Goal: Task Accomplishment & Management: Use online tool/utility

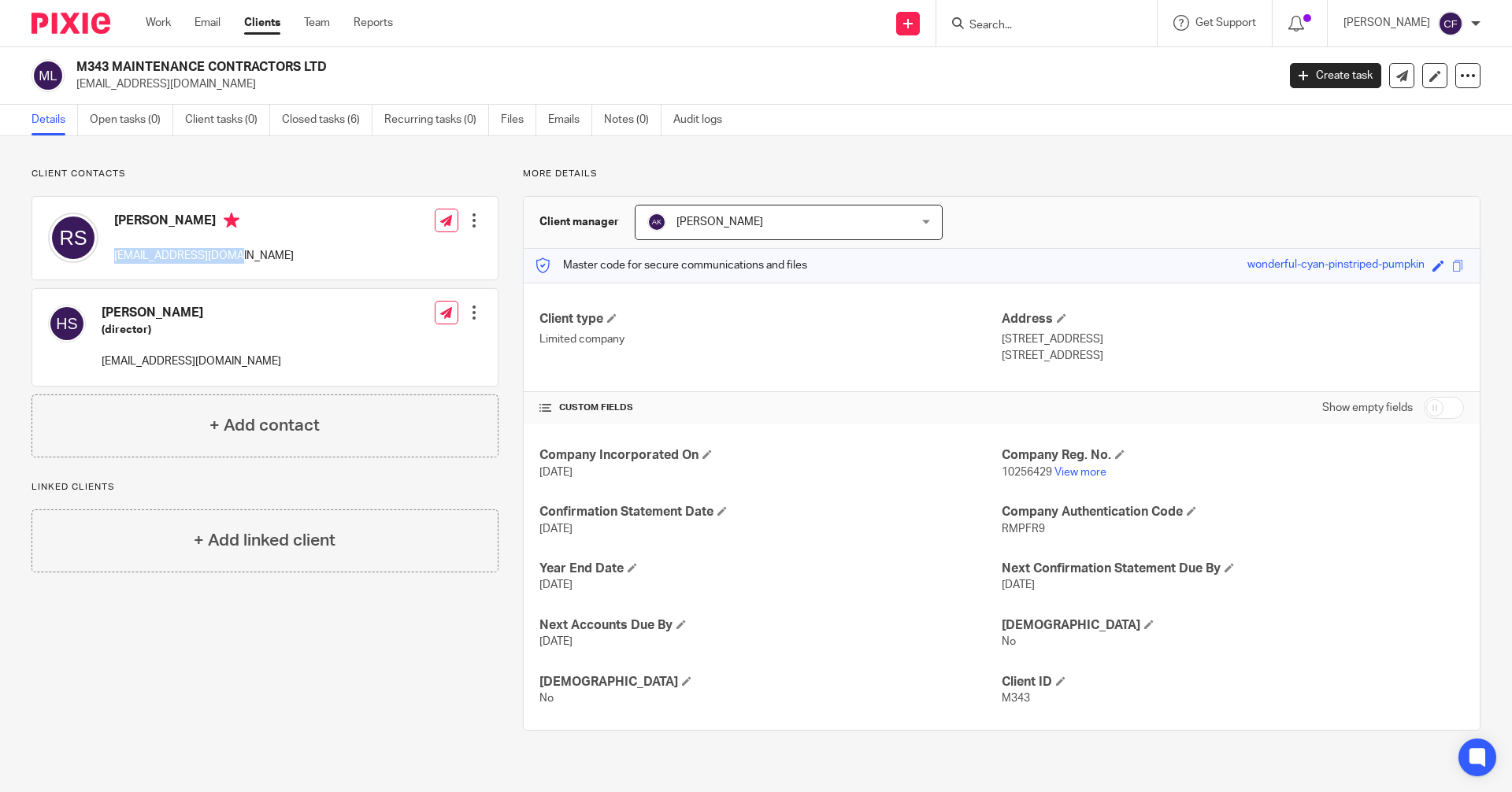
drag, startPoint x: 238, startPoint y: 259, endPoint x: 144, endPoint y: 261, distance: 93.8
click at [109, 261] on div "Robina Shafiq mcshafiq@yahoo.co.uk Edit contact Create client from contact Expo…" at bounding box center [264, 238] width 465 height 83
copy p "mcshafiq@yahoo.co.uk"
click at [913, 25] on icon at bounding box center [907, 23] width 9 height 9
click at [915, 140] on link "Request signature" at bounding box center [923, 143] width 110 height 23
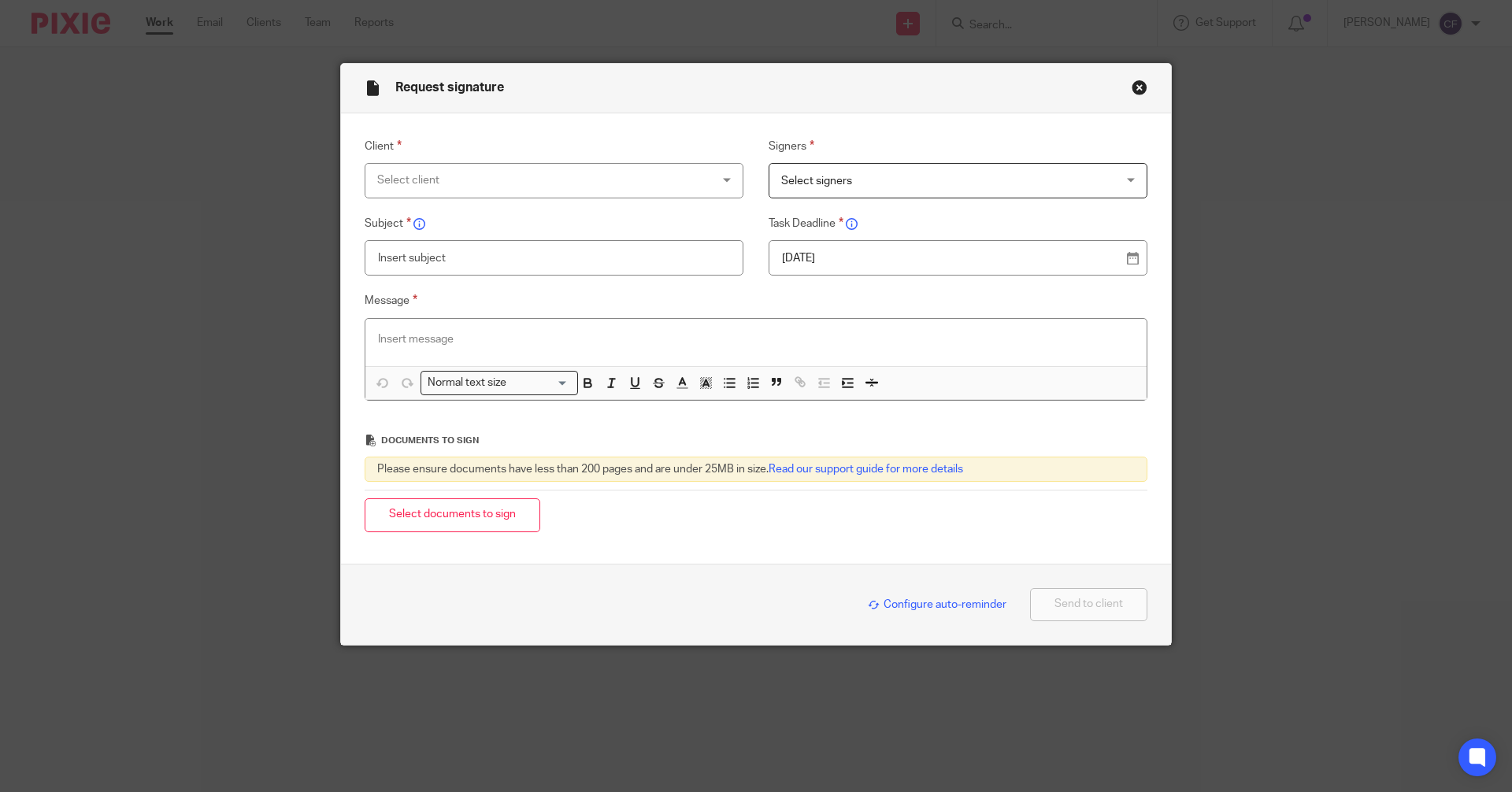
click at [720, 183] on div "Select client" at bounding box center [554, 180] width 379 height 35
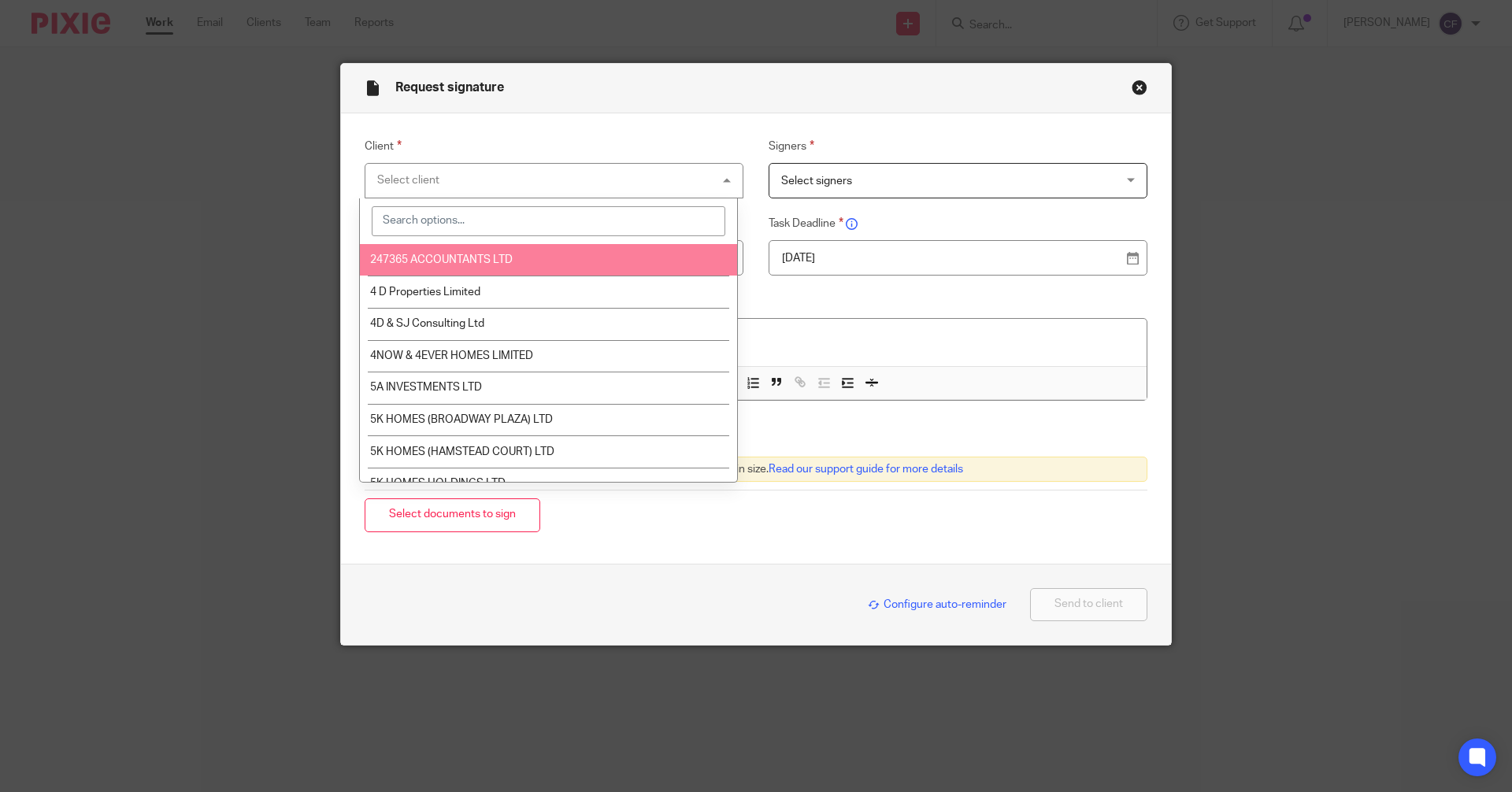
click at [455, 220] on input "search" at bounding box center [549, 221] width 354 height 30
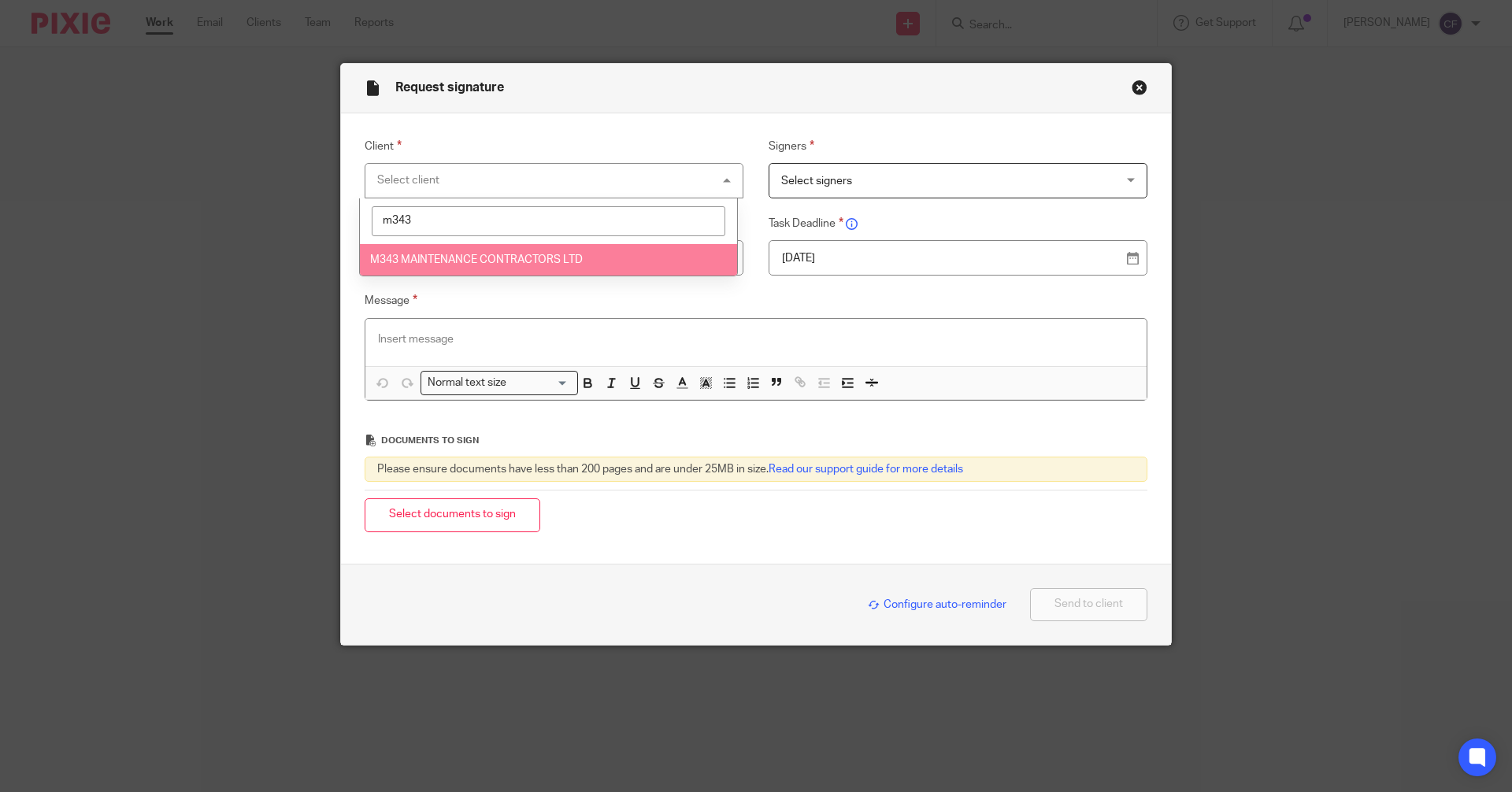
type input "m343"
click at [549, 255] on span "M343 MAINTENANCE CONTRACTORS LTD" at bounding box center [476, 259] width 213 height 11
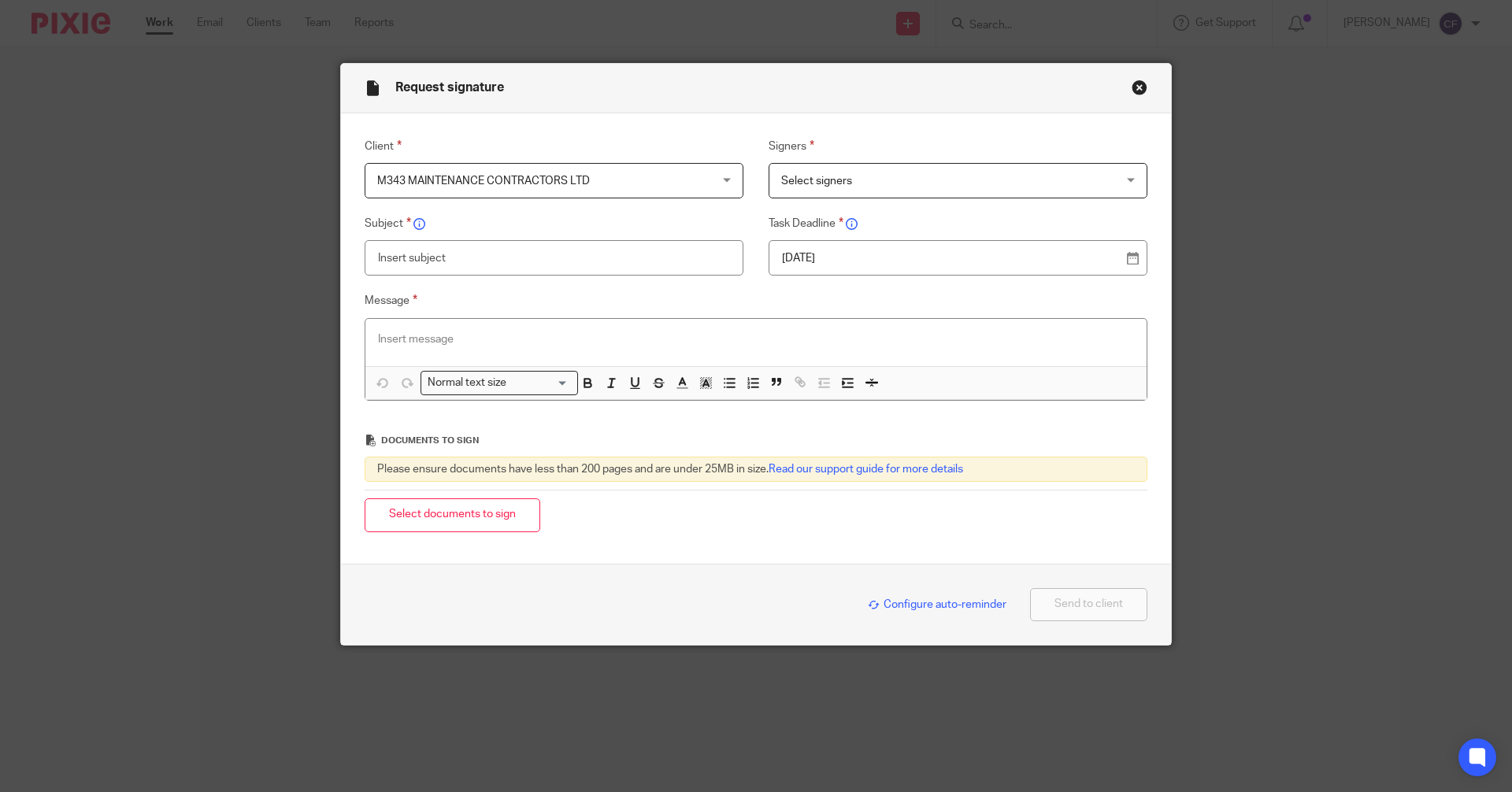
click at [807, 180] on span "Select signers" at bounding box center [816, 181] width 71 height 11
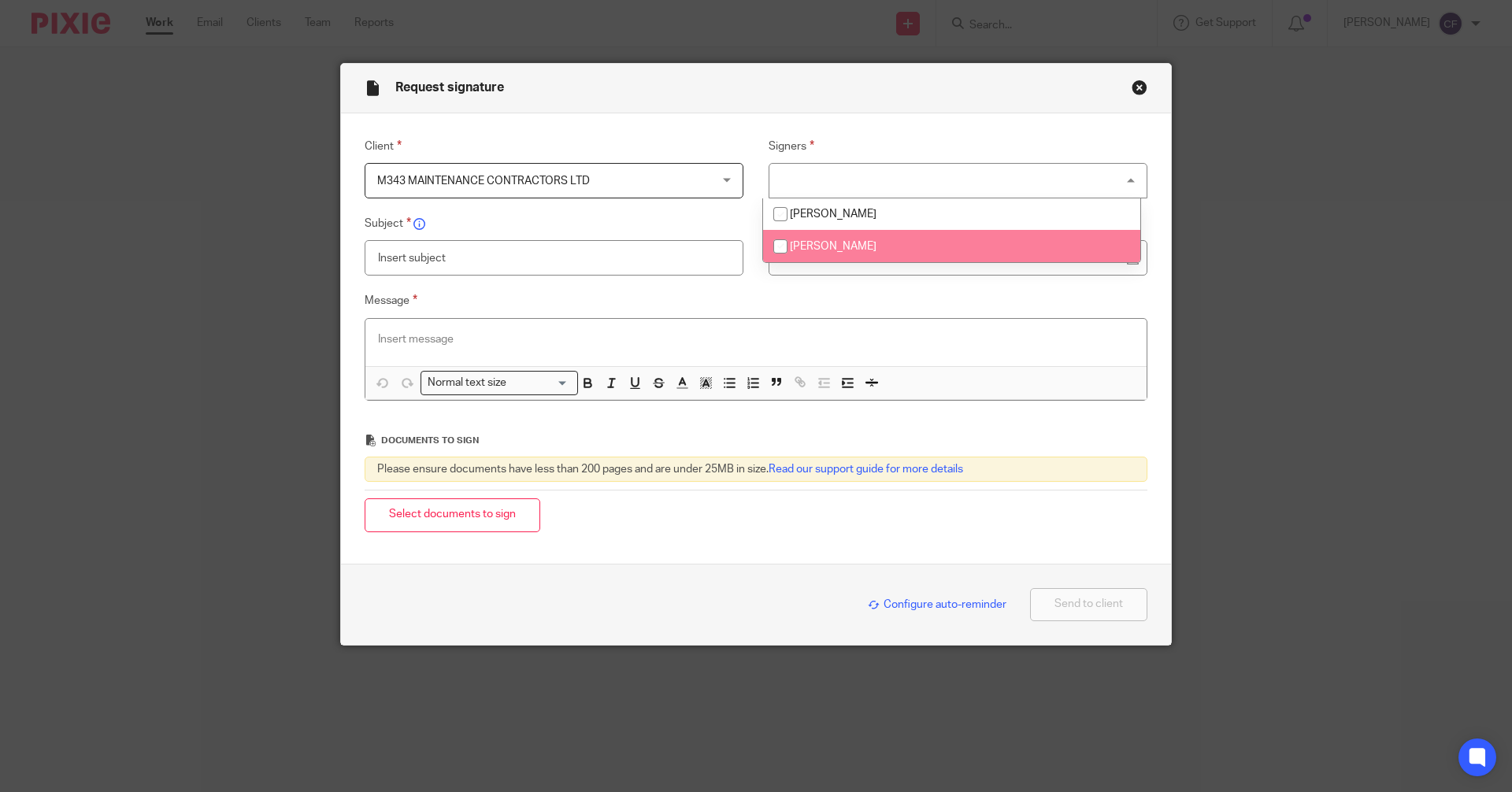
click at [781, 250] on input "checkbox" at bounding box center [781, 247] width 30 height 30
checkbox input "true"
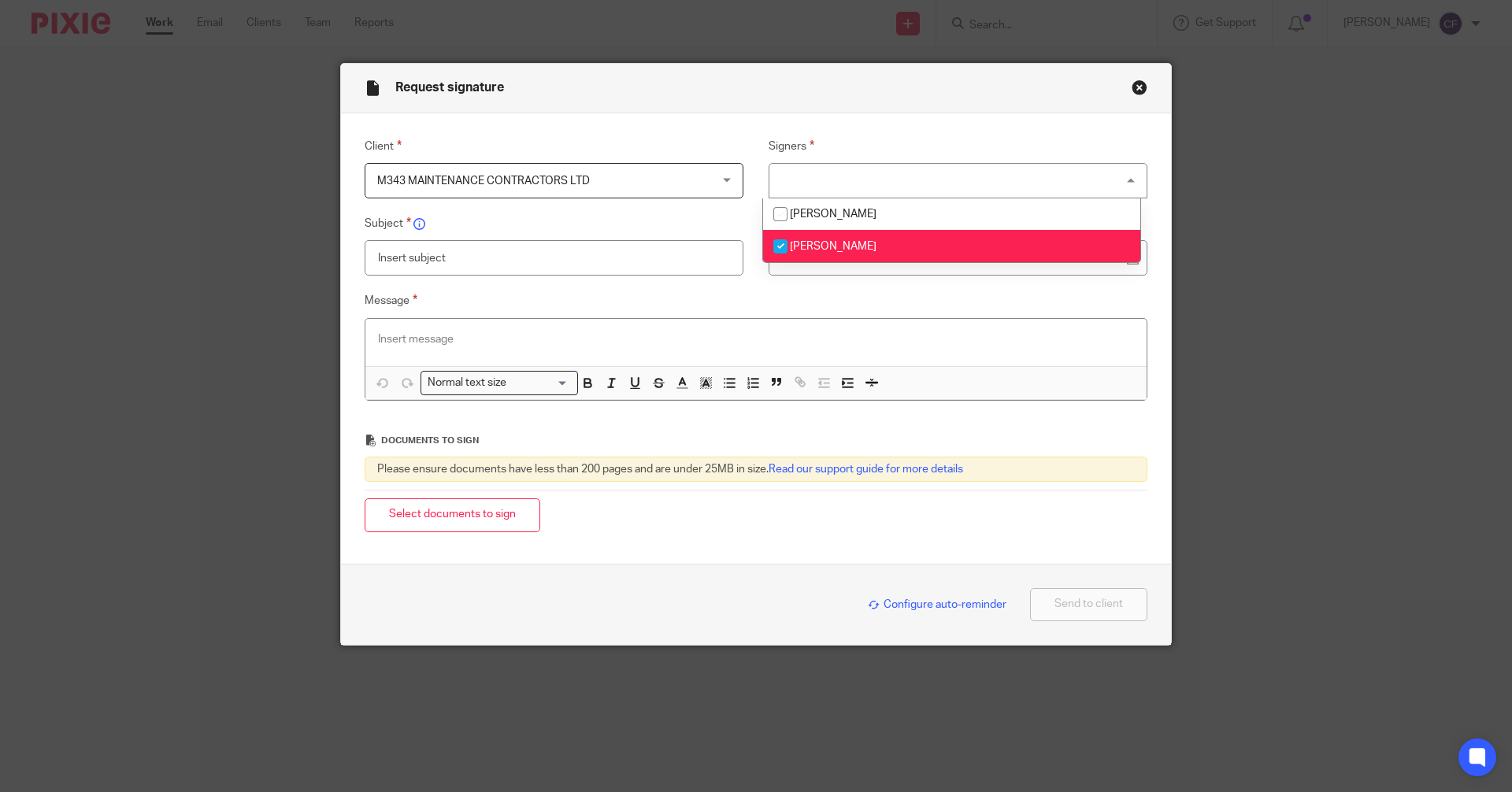
click at [495, 264] on input "text" at bounding box center [554, 257] width 379 height 35
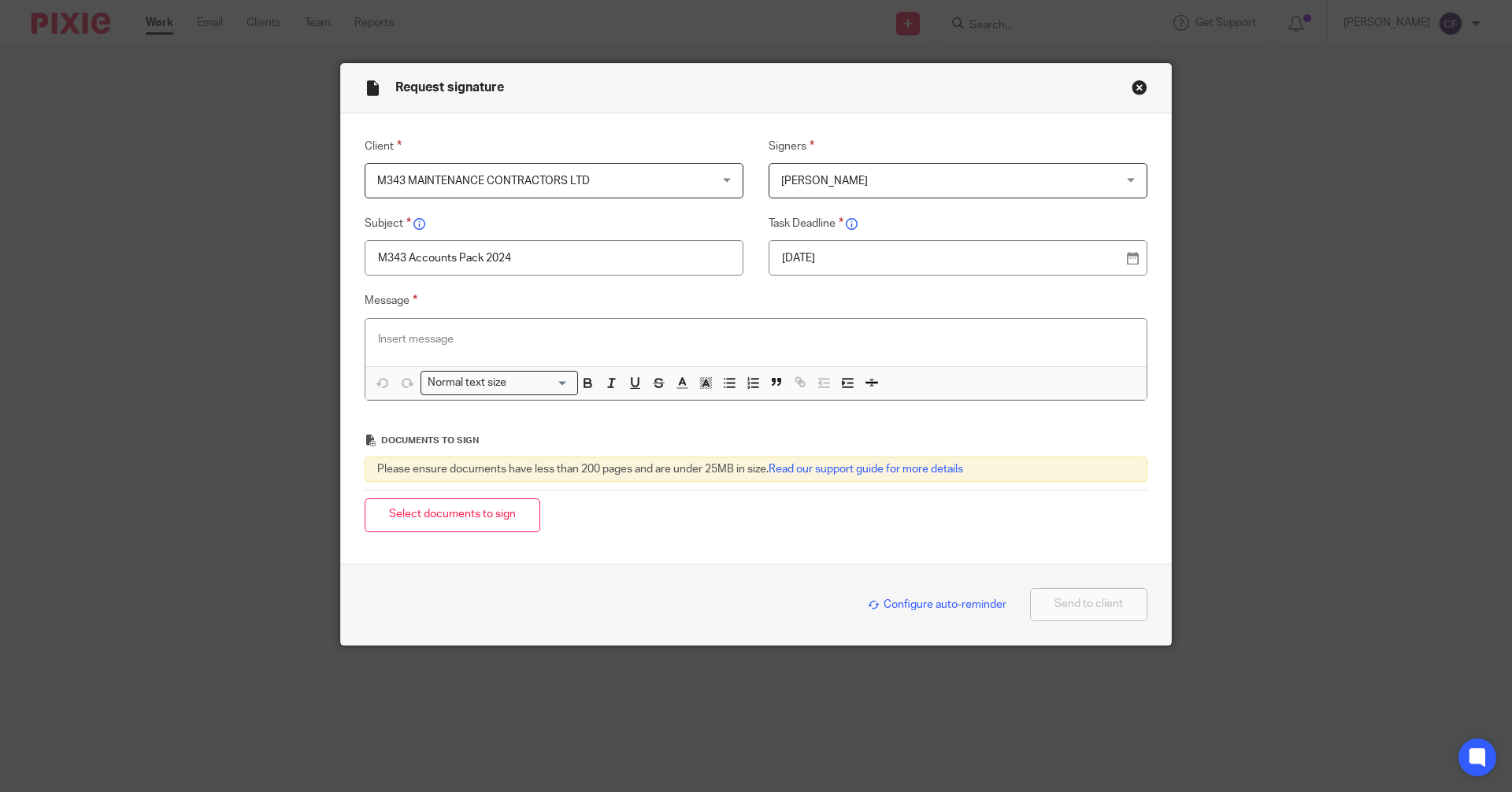
type input "M343 Accounts Pack 2024"
click at [454, 345] on p at bounding box center [756, 340] width 756 height 16
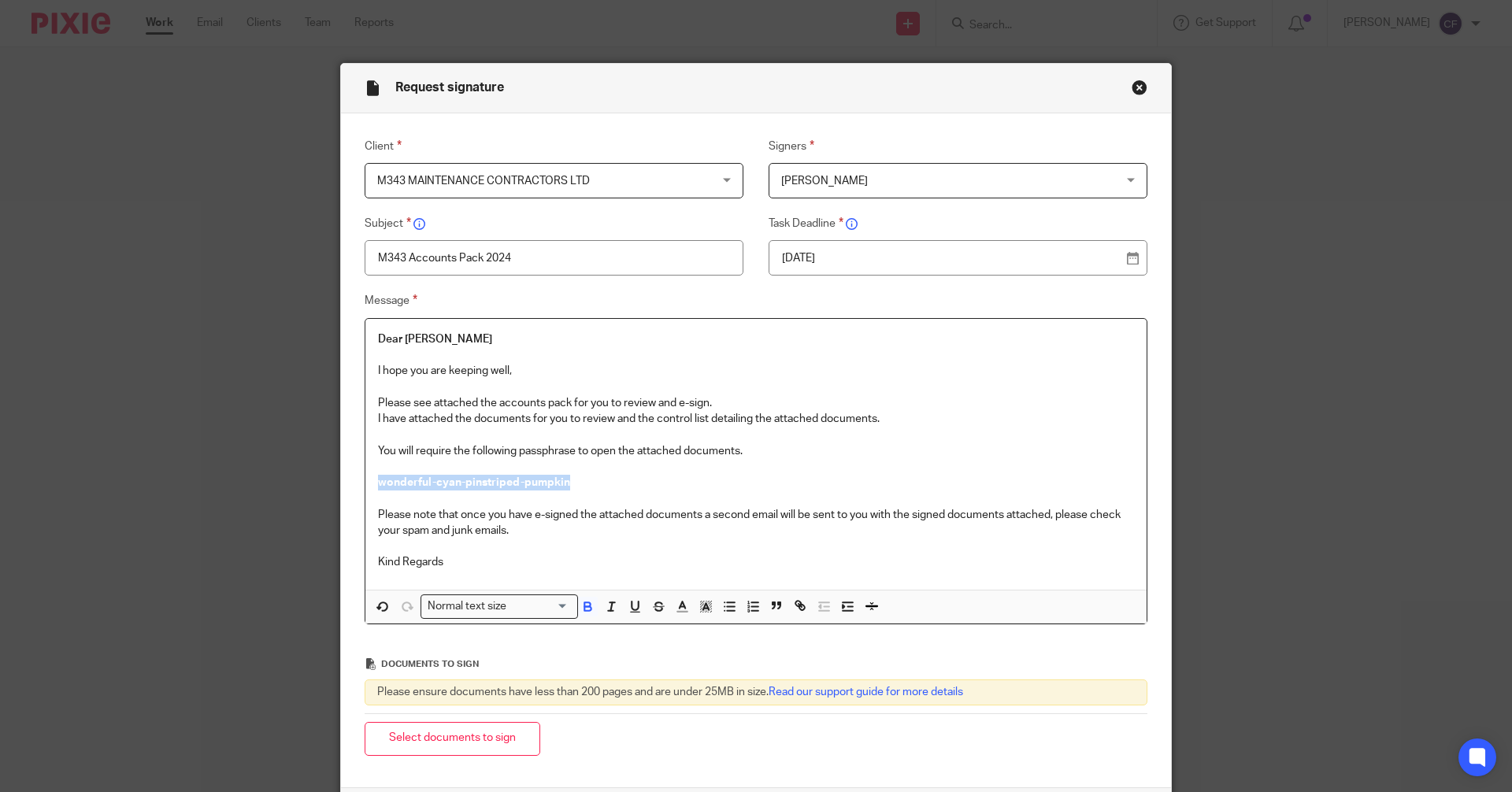
drag, startPoint x: 580, startPoint y: 482, endPoint x: 361, endPoint y: 481, distance: 219.0
click at [365, 481] on div "Dear [PERSON_NAME] I hope you are keeping well, Please see attached the account…" at bounding box center [755, 454] width 781 height 271
click at [562, 602] on input "Search for option" at bounding box center [540, 607] width 57 height 17
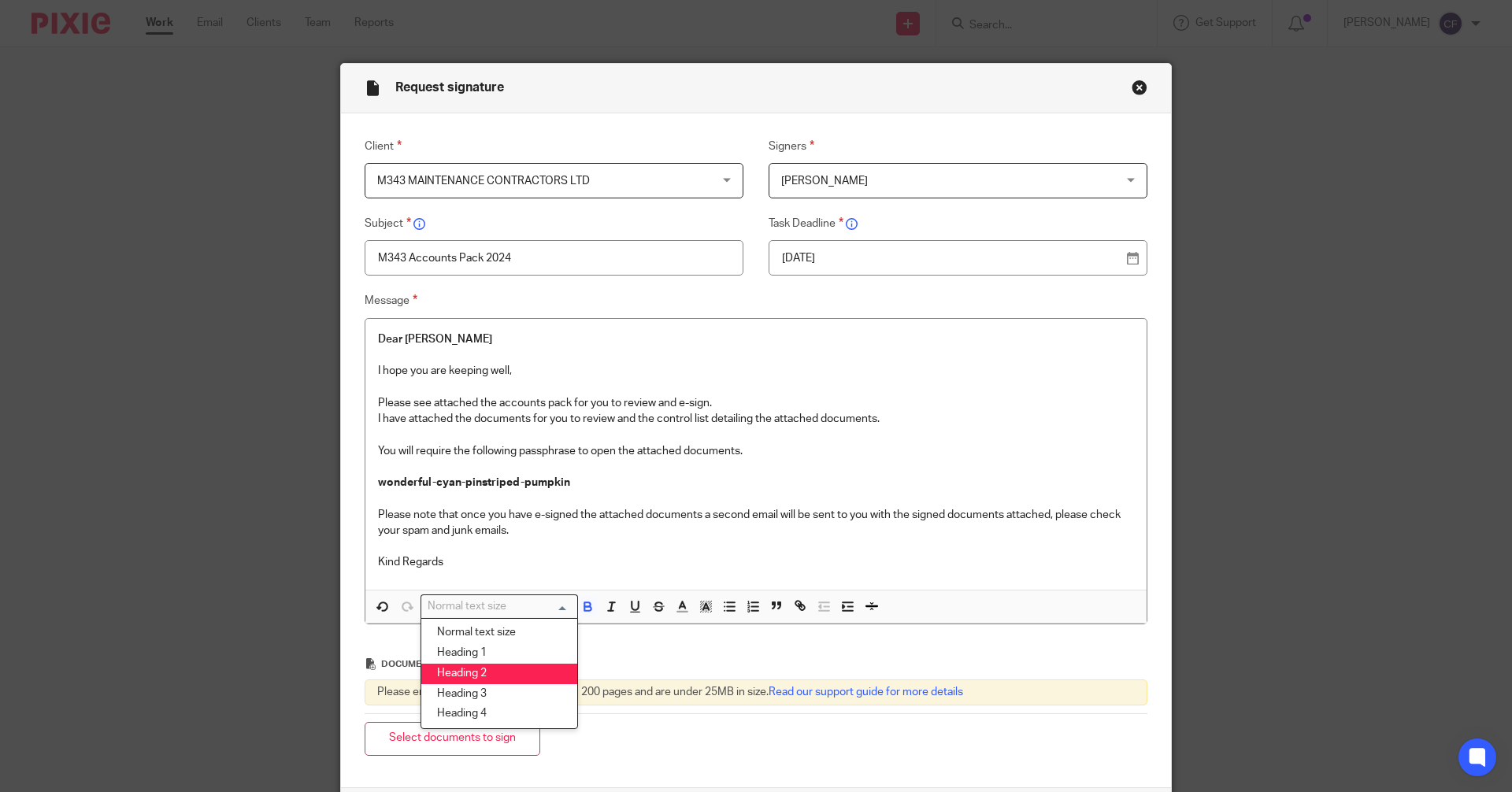
click at [488, 671] on li "Heading 2" at bounding box center [499, 674] width 156 height 20
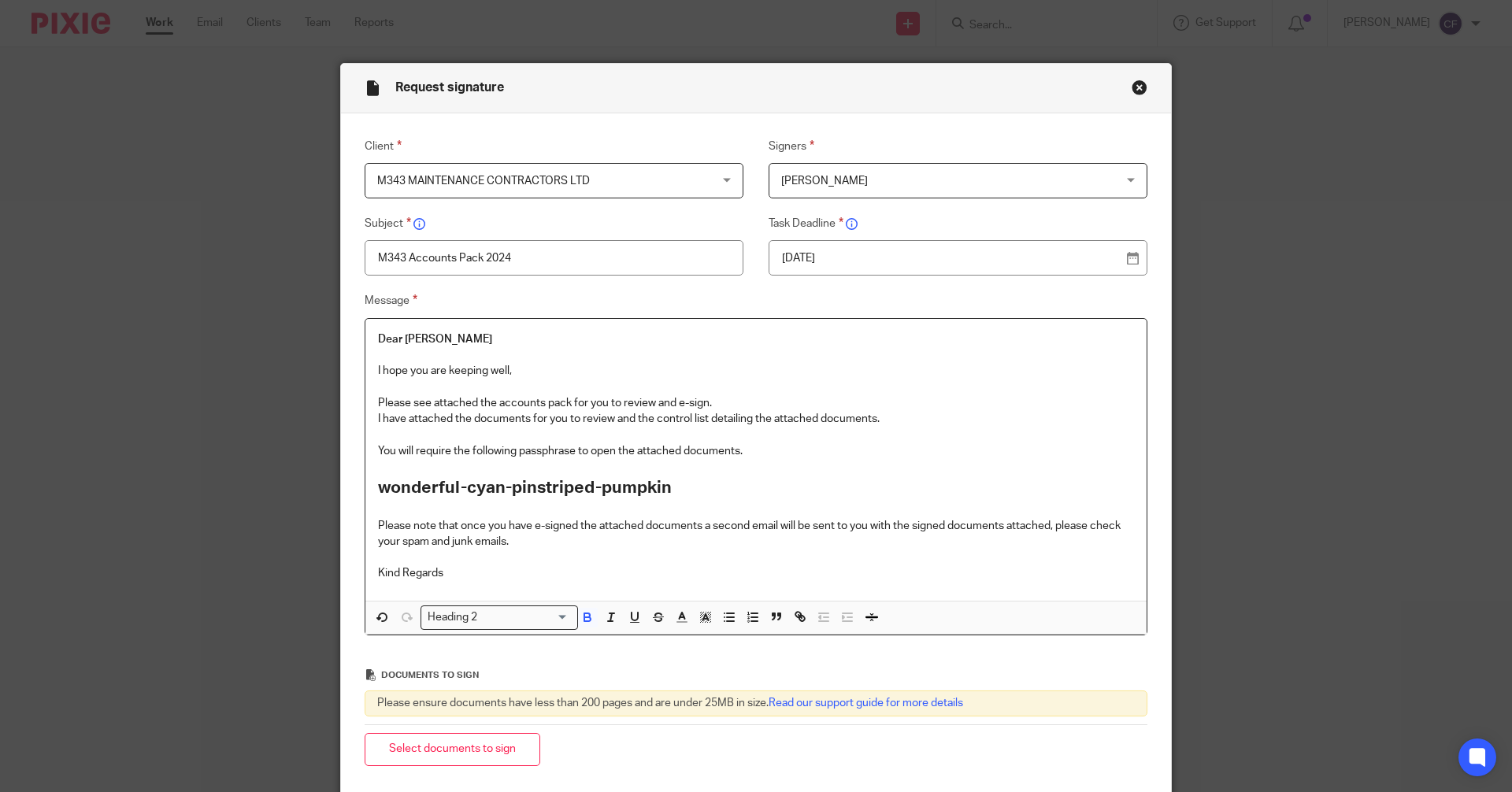
click at [451, 574] on p "Kind Regards" at bounding box center [756, 574] width 756 height 16
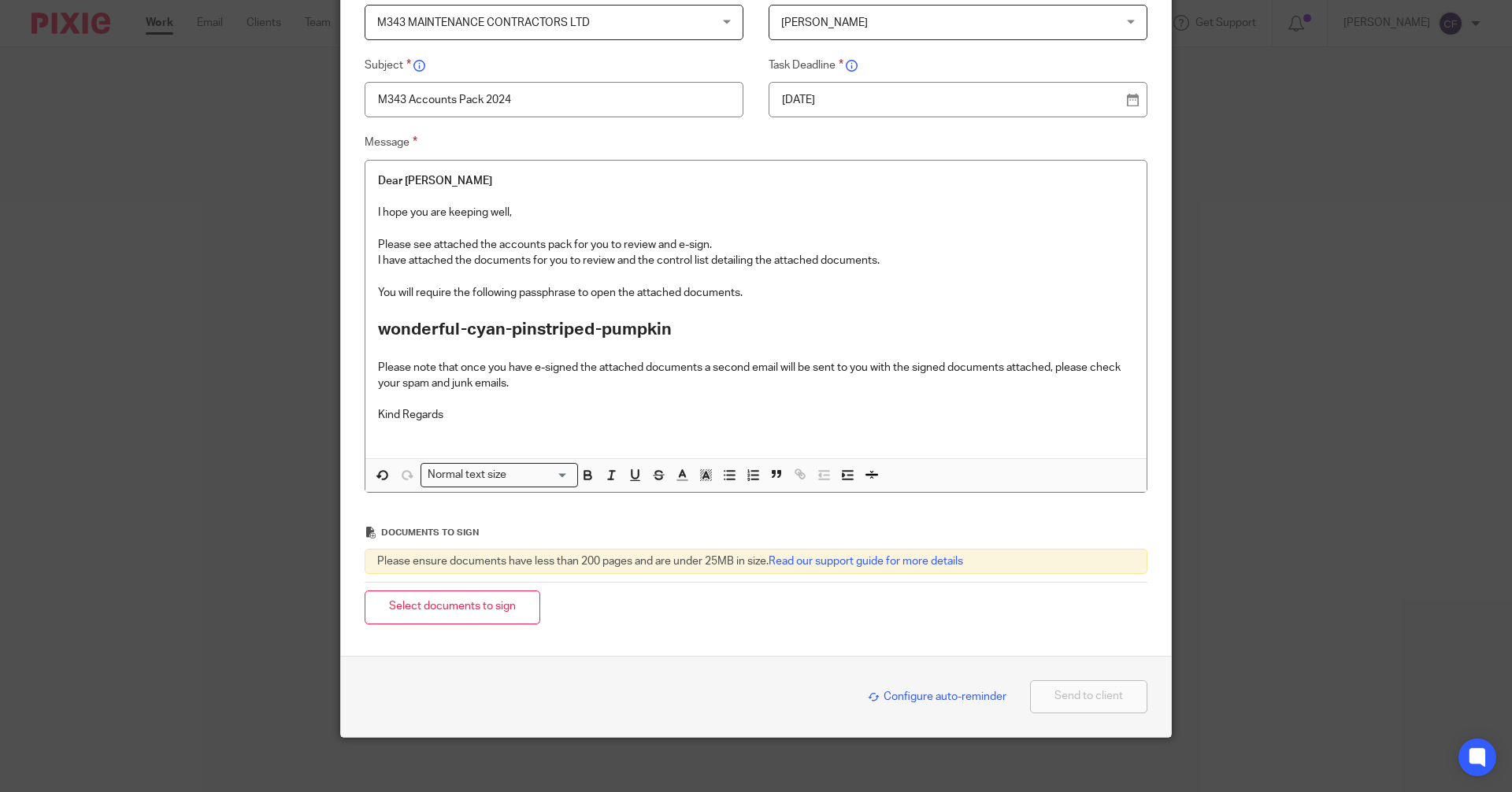
scroll to position [167, 0]
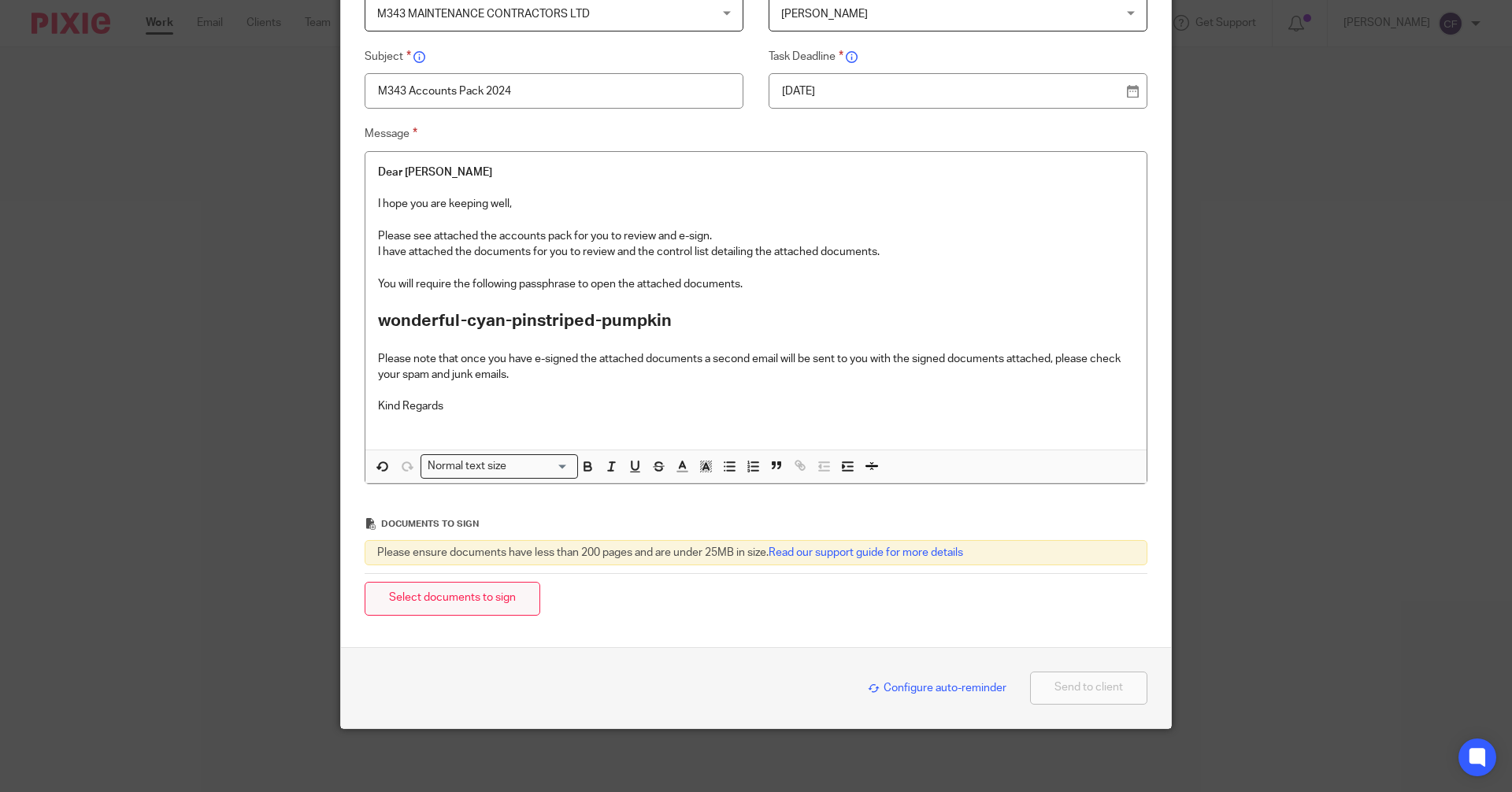
click at [484, 599] on button "Select documents to sign" at bounding box center [453, 599] width 176 height 34
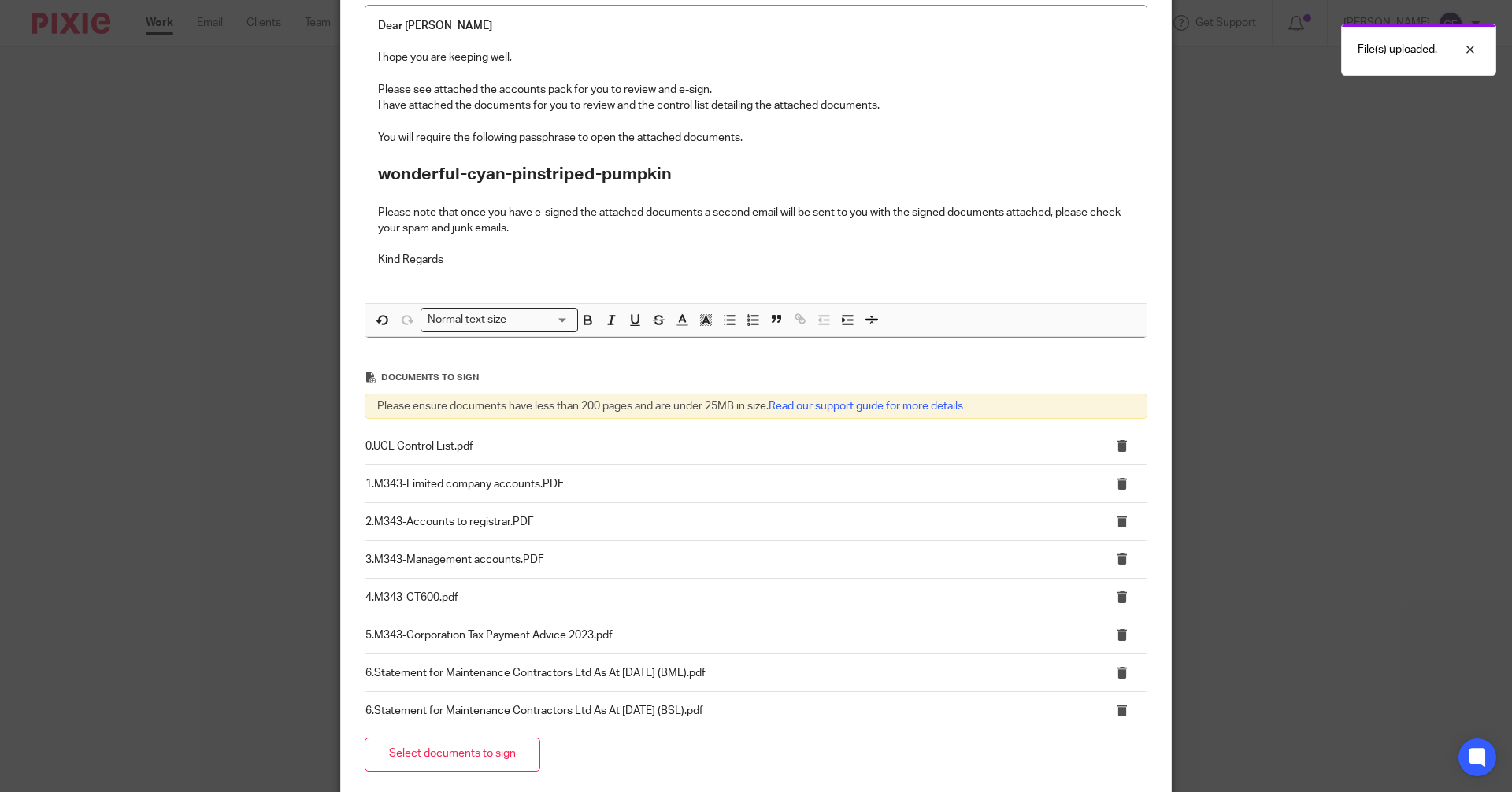
scroll to position [469, 0]
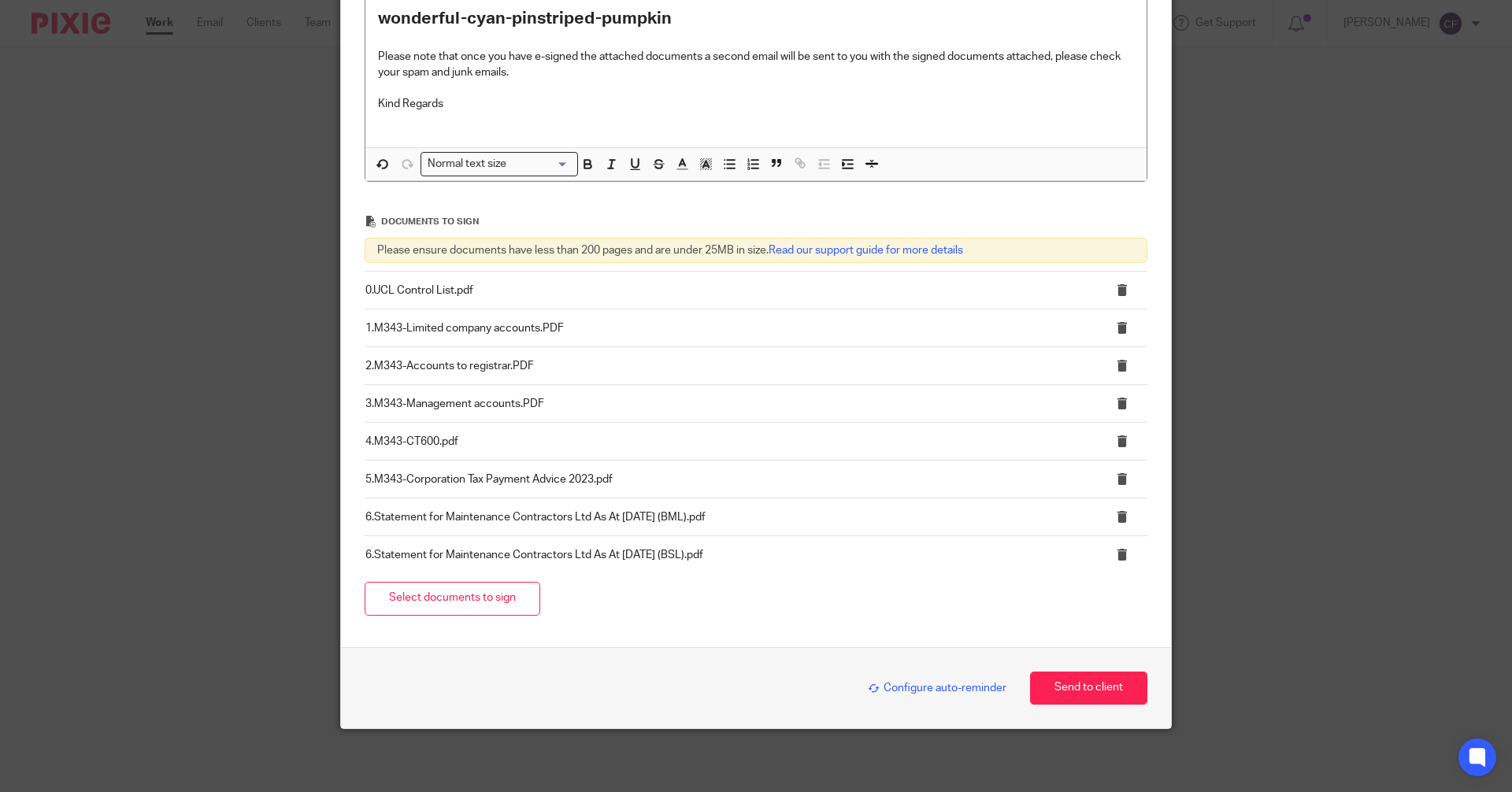
click at [921, 685] on span "Configure auto-reminder" at bounding box center [937, 688] width 139 height 11
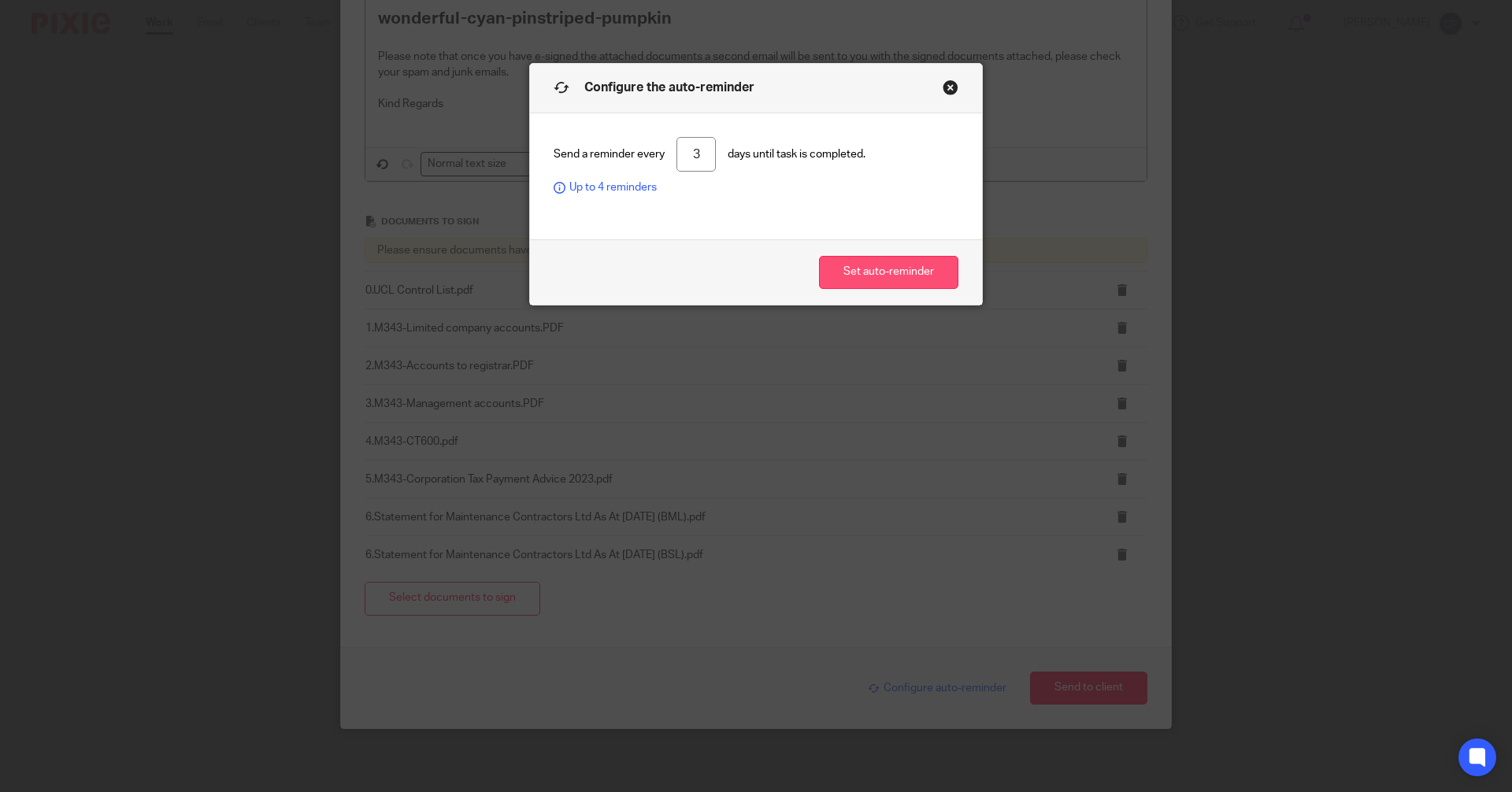
click at [893, 279] on button "Set auto-reminder" at bounding box center [888, 273] width 139 height 34
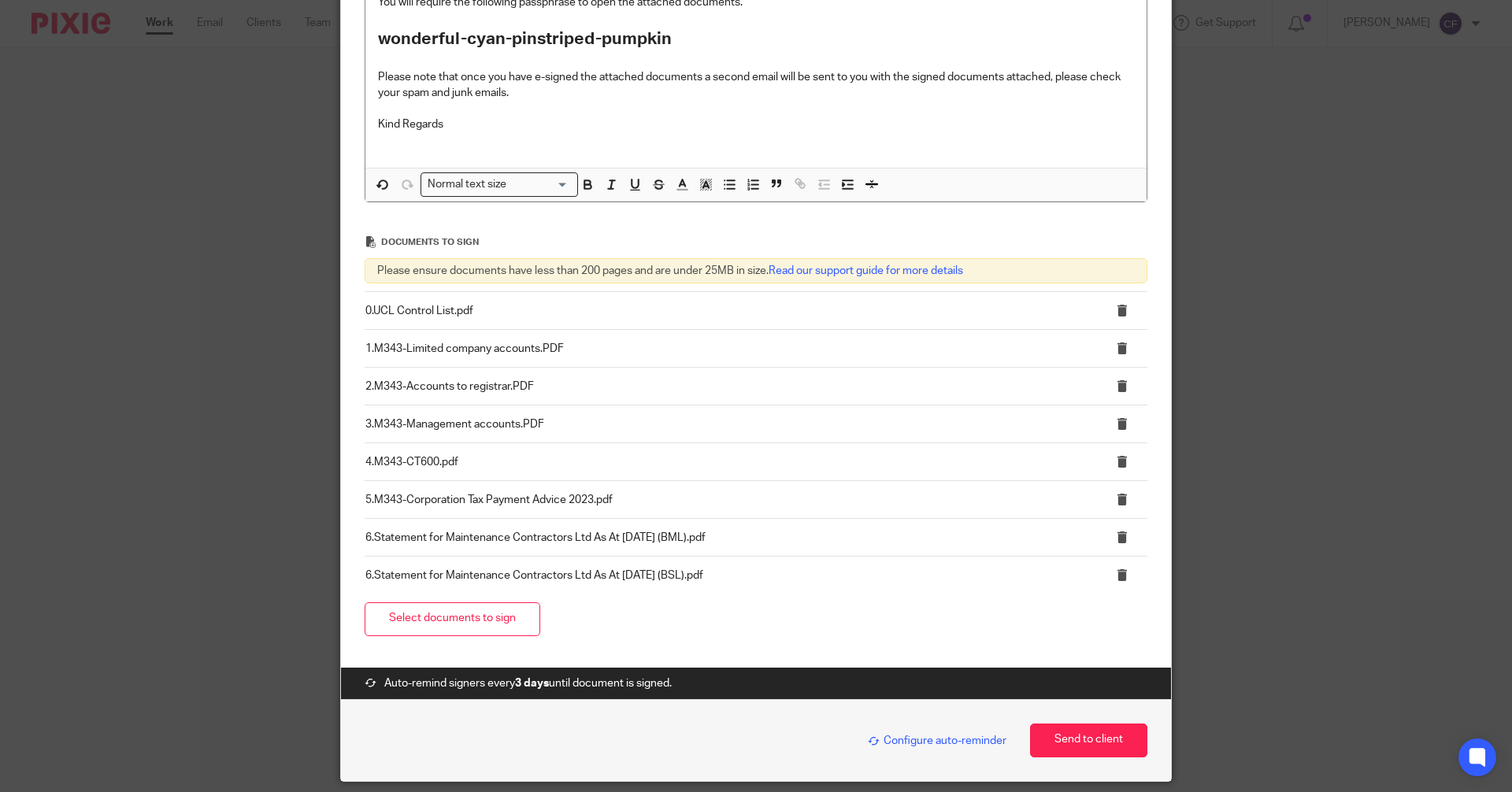
scroll to position [502, 0]
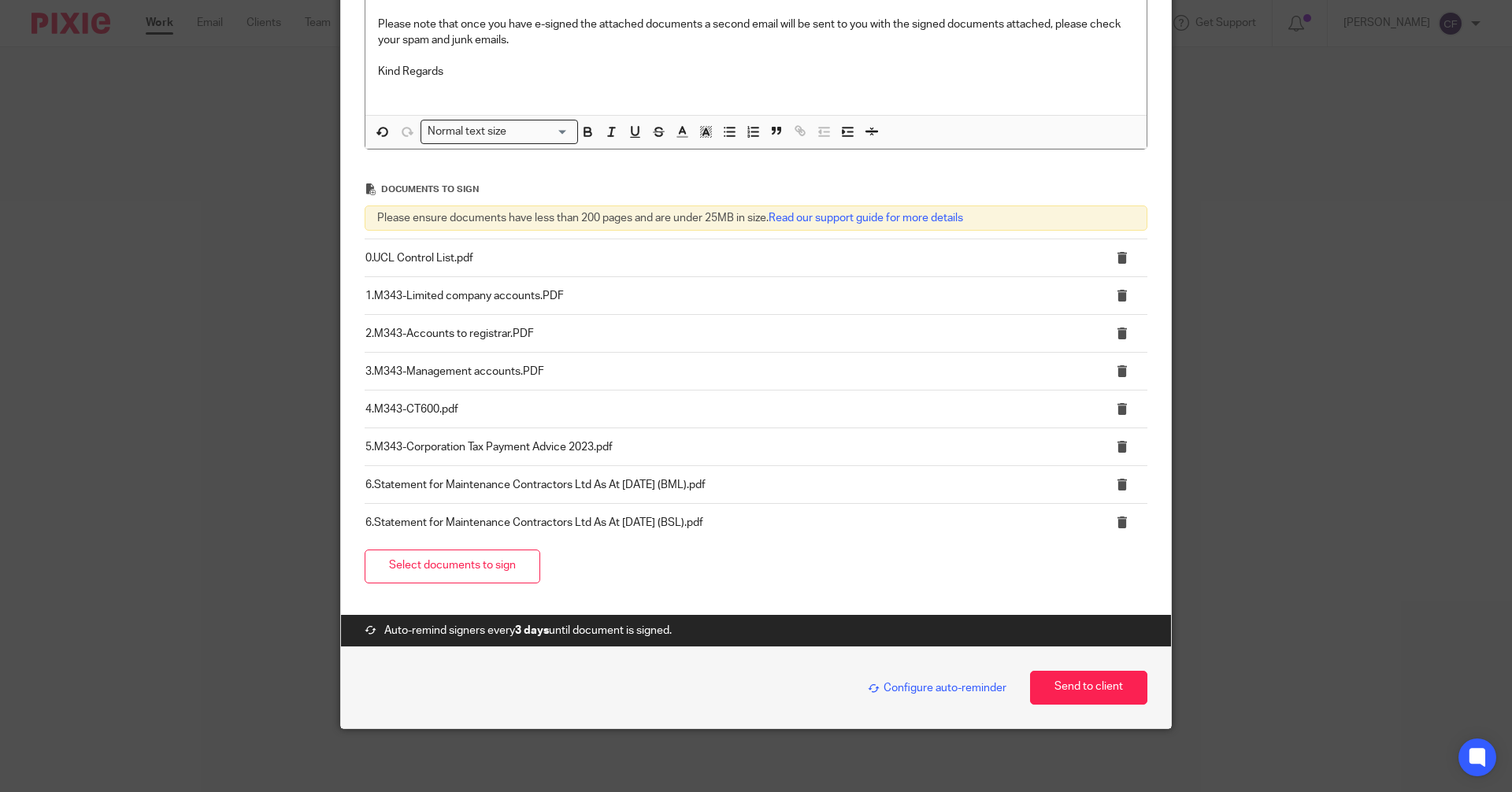
click at [939, 687] on span "Configure auto-reminder" at bounding box center [937, 688] width 139 height 11
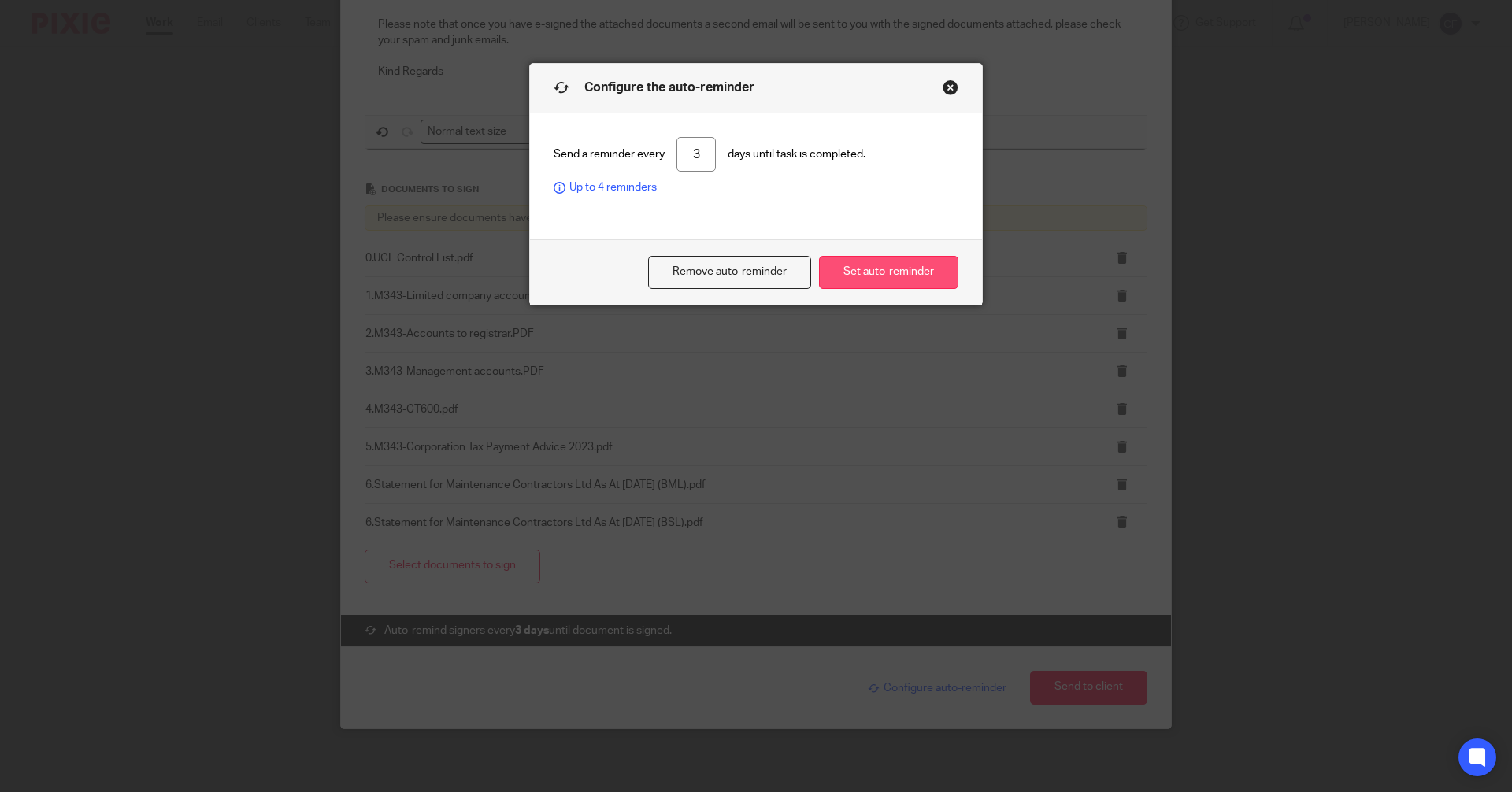
click at [894, 271] on button "Set auto-reminder" at bounding box center [888, 273] width 139 height 34
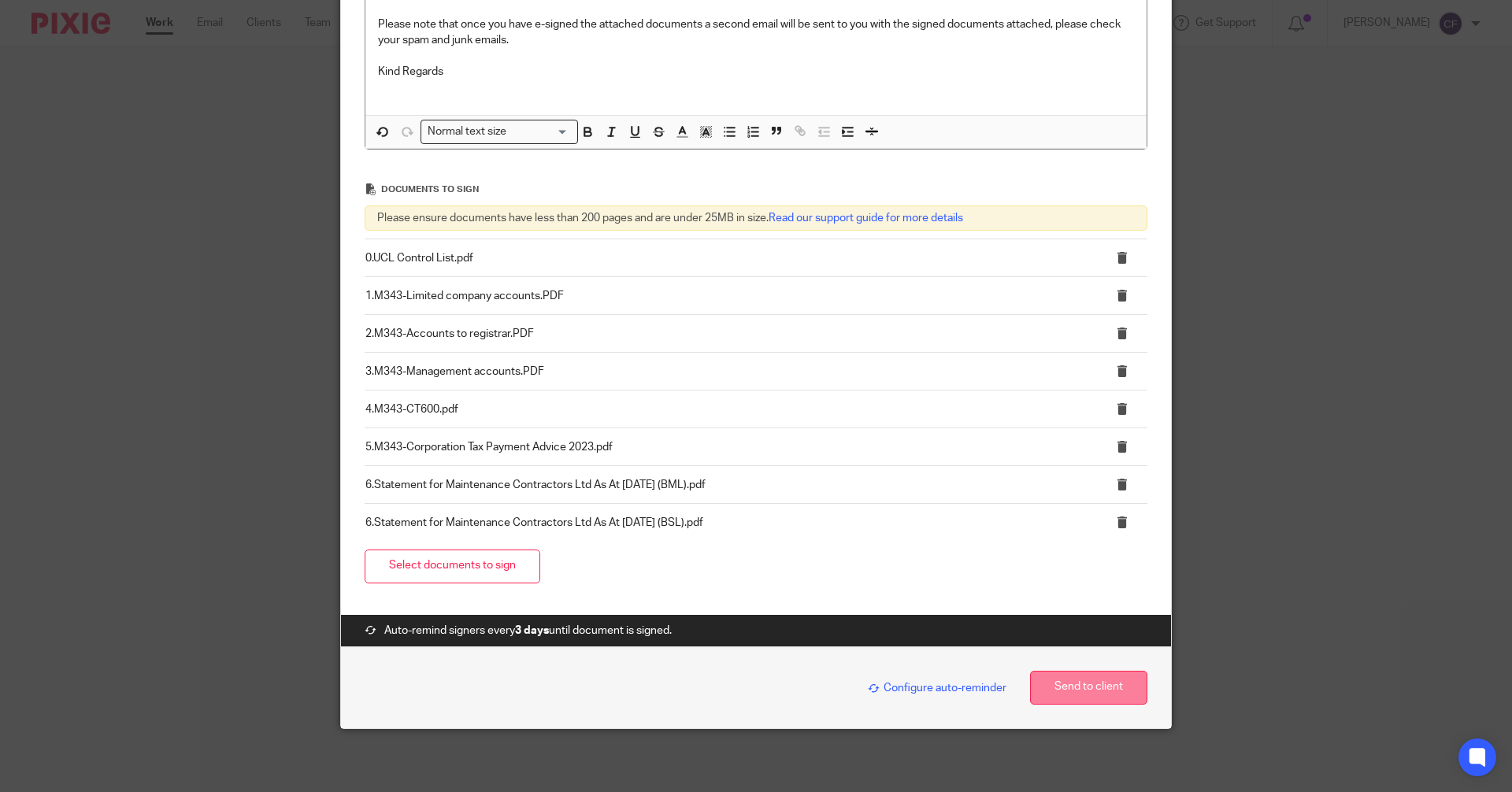
click at [1081, 685] on button "Send to client" at bounding box center [1088, 688] width 117 height 34
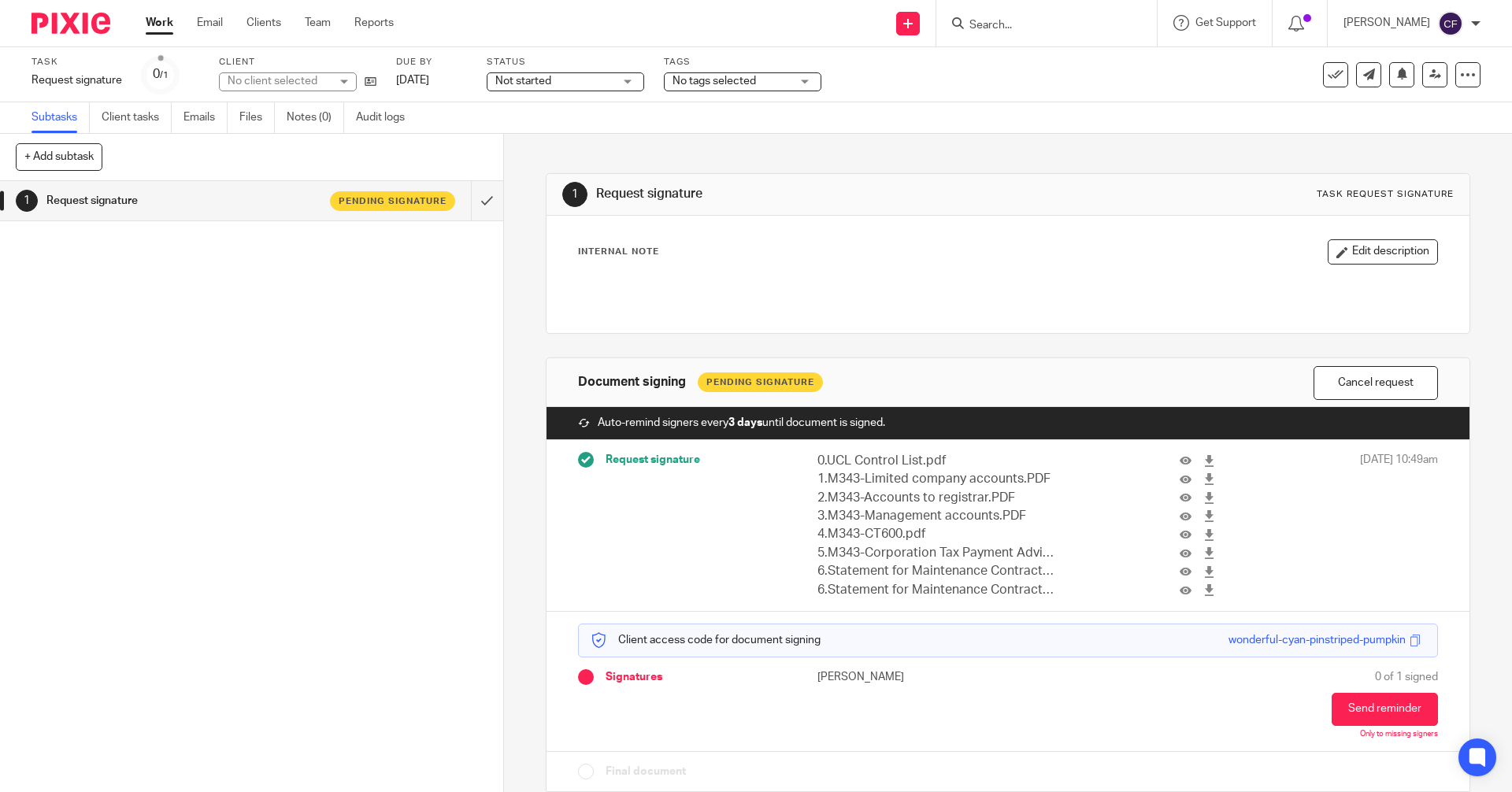
click at [805, 81] on div "No tags selected" at bounding box center [743, 81] width 158 height 19
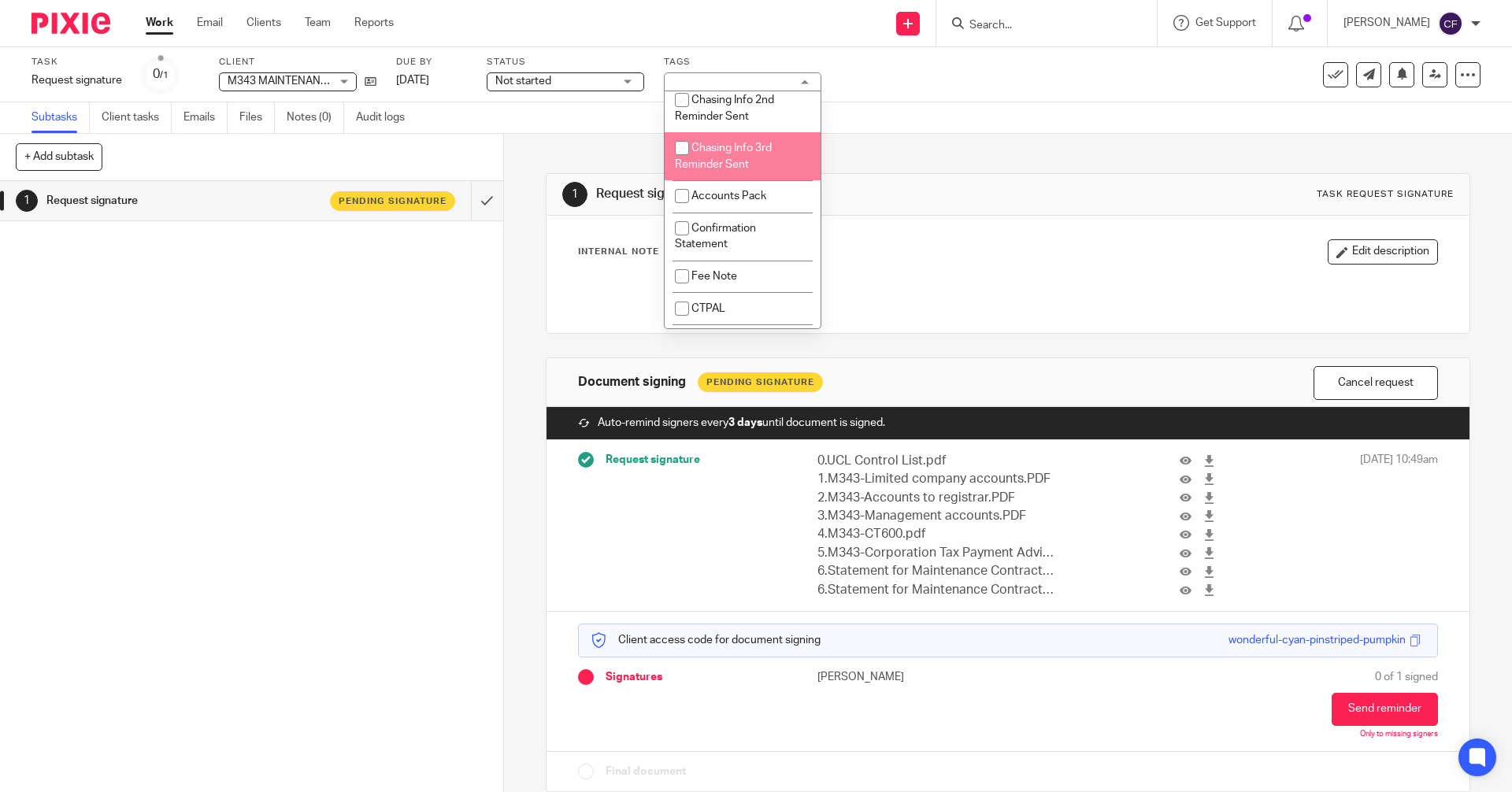
scroll to position [315, 0]
click at [718, 160] on span "Accounts Pack" at bounding box center [729, 159] width 75 height 11
checkbox input "true"
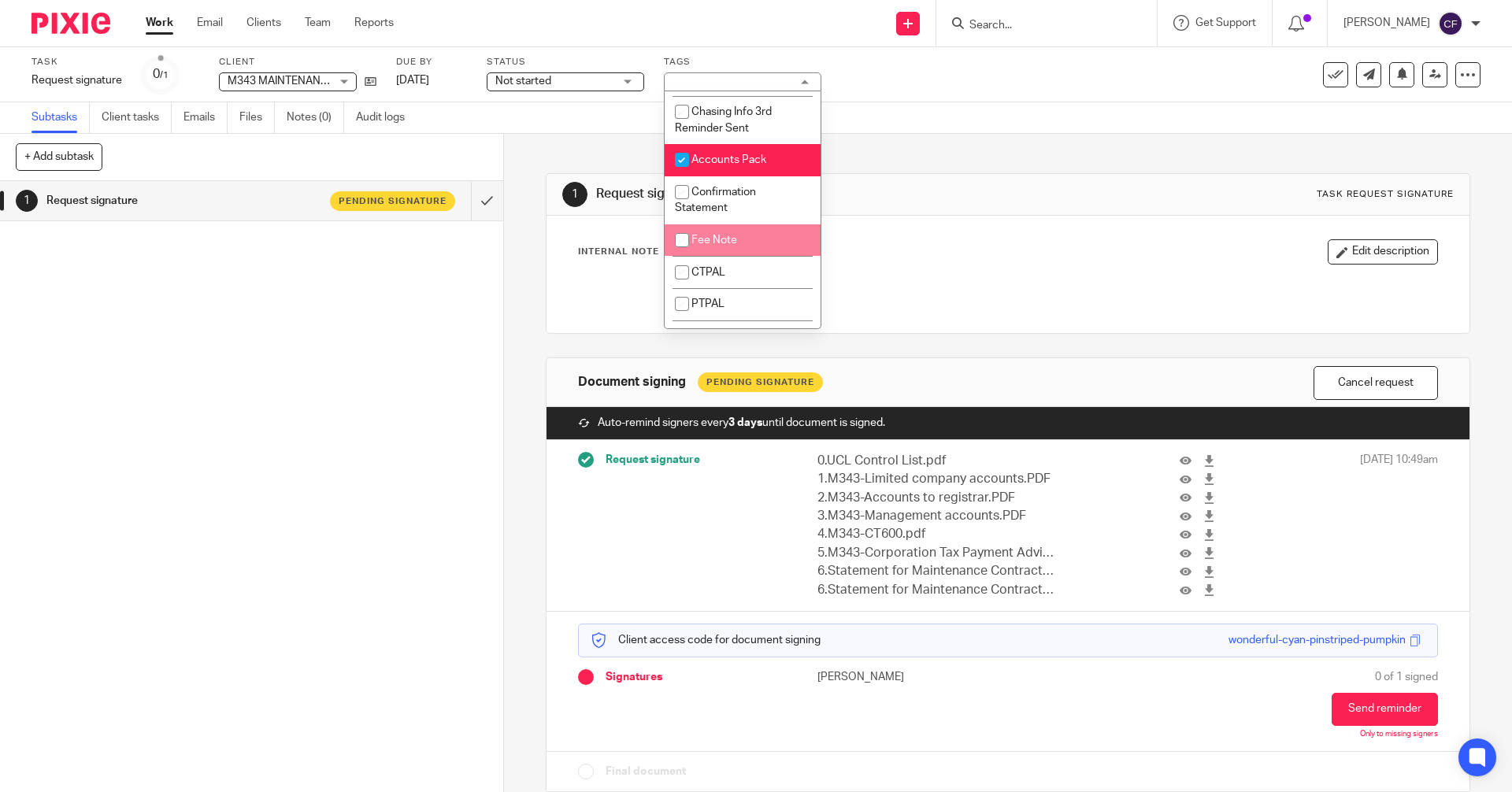
click at [310, 495] on div "1 Request signature Pending signature" at bounding box center [251, 486] width 503 height 611
